Goal: Information Seeking & Learning: Learn about a topic

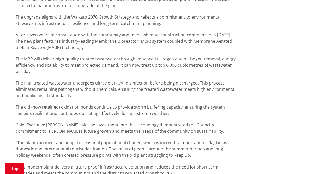
scroll to position [340, 0]
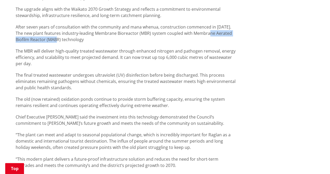
drag, startPoint x: 204, startPoint y: 32, endPoint x: 60, endPoint y: 39, distance: 143.6
click at [60, 39] on p "After seven years of consultation with the community and mana whenua, construct…" at bounding box center [127, 33] width 223 height 19
drag, startPoint x: 62, startPoint y: 39, endPoint x: 204, endPoint y: 33, distance: 142.3
click at [204, 33] on p "After seven years of consultation with the community and mana whenua, construct…" at bounding box center [127, 33] width 223 height 19
click at [132, 39] on p "After seven years of consultation with the community and mana whenua, construct…" at bounding box center [127, 33] width 223 height 19
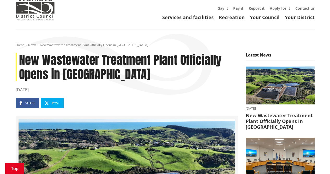
scroll to position [0, 0]
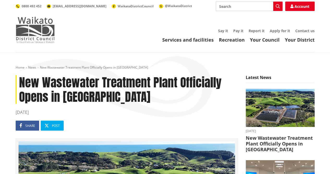
click at [26, 27] on img at bounding box center [35, 30] width 39 height 26
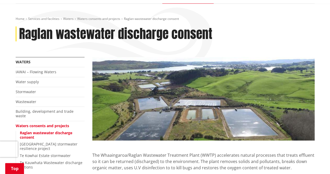
scroll to position [105, 0]
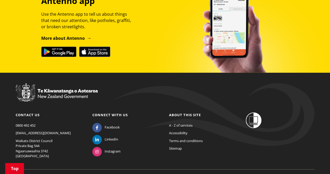
scroll to position [667, 0]
